Goal: Entertainment & Leisure: Consume media (video, audio)

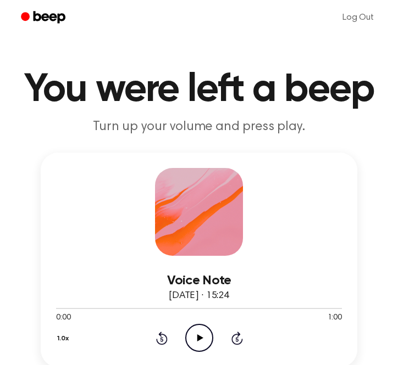
click at [197, 339] on icon "Play Audio" at bounding box center [199, 338] width 28 height 28
click at [138, 309] on div at bounding box center [199, 308] width 286 height 1
click at [197, 343] on icon "Play Audio" at bounding box center [199, 338] width 28 height 28
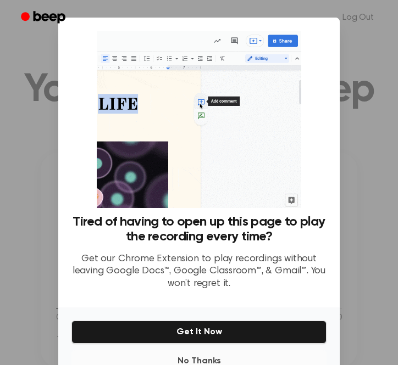
click at [205, 351] on button "No Thanks" at bounding box center [198, 362] width 255 height 22
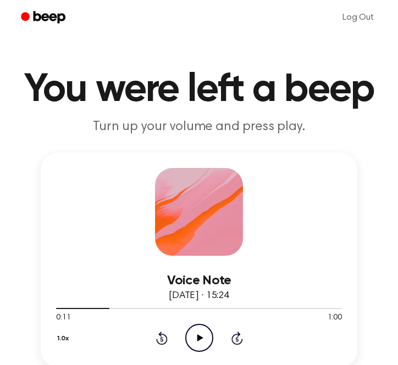
click at [197, 337] on icon at bounding box center [200, 338] width 6 height 7
click at [197, 342] on icon at bounding box center [199, 338] width 5 height 7
click at [200, 340] on icon "Play Audio" at bounding box center [199, 338] width 28 height 28
click at [199, 343] on icon "Play Audio" at bounding box center [199, 338] width 28 height 28
click at [203, 337] on icon "Pause Audio" at bounding box center [199, 338] width 28 height 28
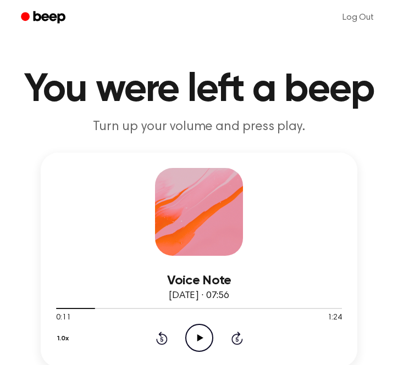
click at [198, 335] on icon "Play Audio" at bounding box center [199, 338] width 28 height 28
click at [198, 335] on icon "Pause Audio" at bounding box center [199, 338] width 28 height 28
click at [198, 335] on icon "Play Audio" at bounding box center [199, 338] width 28 height 28
click at [198, 335] on icon "Pause Audio" at bounding box center [199, 338] width 28 height 28
click at [198, 338] on icon at bounding box center [200, 338] width 6 height 7
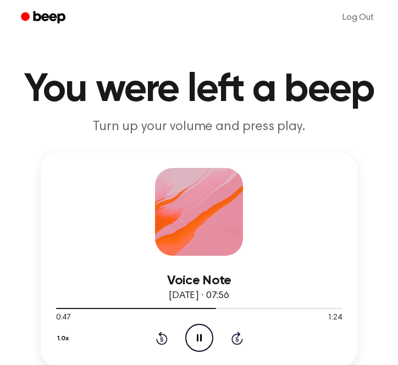
click at [211, 335] on icon "Pause Audio" at bounding box center [199, 338] width 28 height 28
click at [205, 334] on icon "Play Audio" at bounding box center [199, 338] width 28 height 28
click at [206, 331] on icon "Play Audio" at bounding box center [199, 338] width 28 height 28
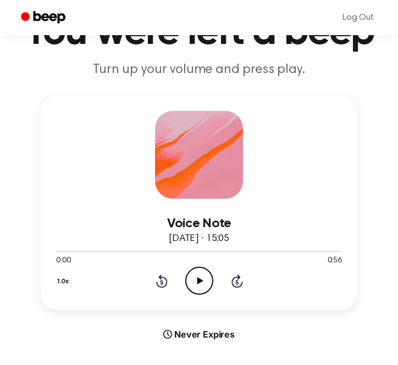
scroll to position [64, 0]
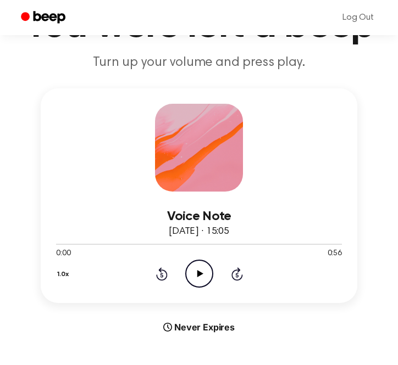
click at [200, 274] on icon at bounding box center [200, 273] width 6 height 7
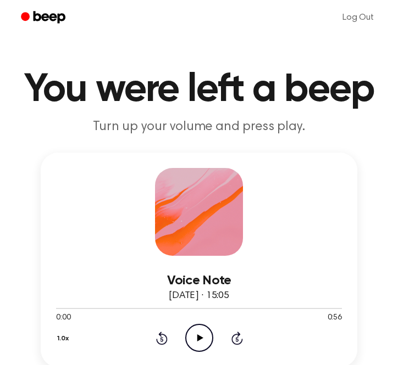
click at [198, 340] on icon at bounding box center [200, 338] width 6 height 7
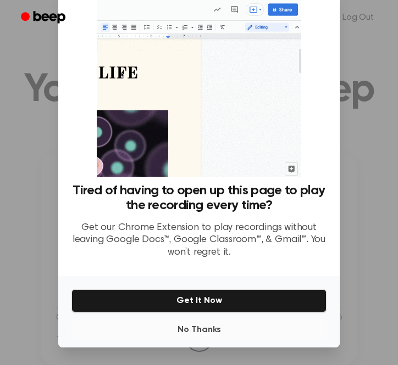
scroll to position [31, 0]
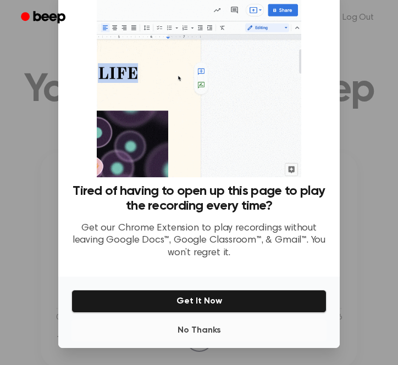
click at [209, 326] on button "No Thanks" at bounding box center [198, 331] width 255 height 22
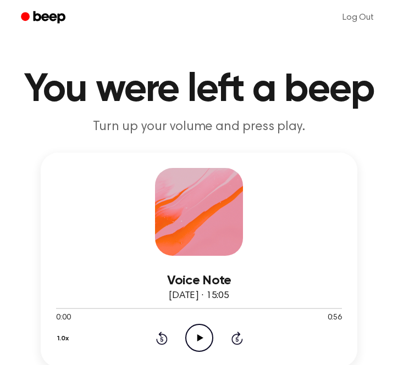
click at [199, 337] on icon at bounding box center [200, 338] width 6 height 7
click at [204, 337] on icon "Pause Audio" at bounding box center [199, 338] width 28 height 28
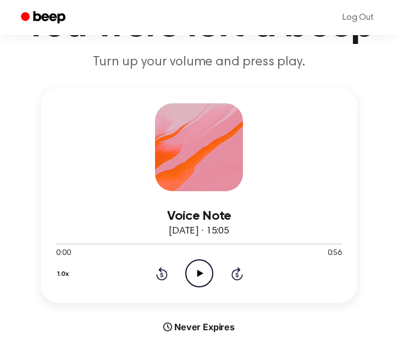
scroll to position [66, 0]
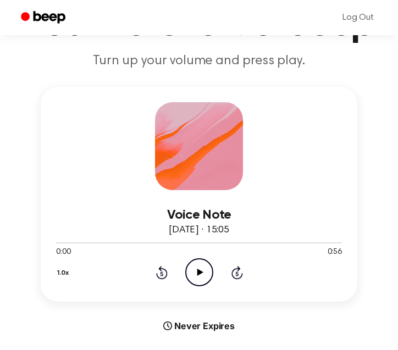
click at [198, 275] on icon "Play Audio" at bounding box center [199, 272] width 28 height 28
click at [198, 275] on icon at bounding box center [199, 272] width 5 height 7
